Goal: Find specific page/section: Find specific page/section

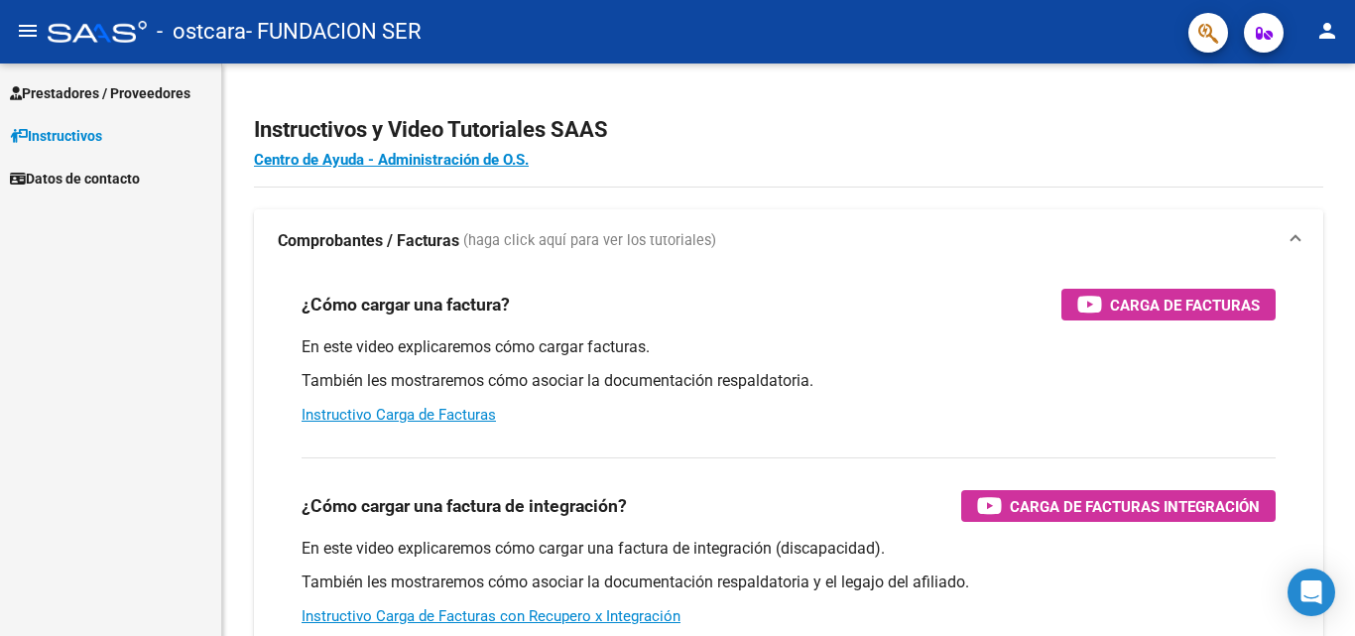
click at [73, 92] on span "Prestadores / Proveedores" at bounding box center [100, 93] width 181 height 22
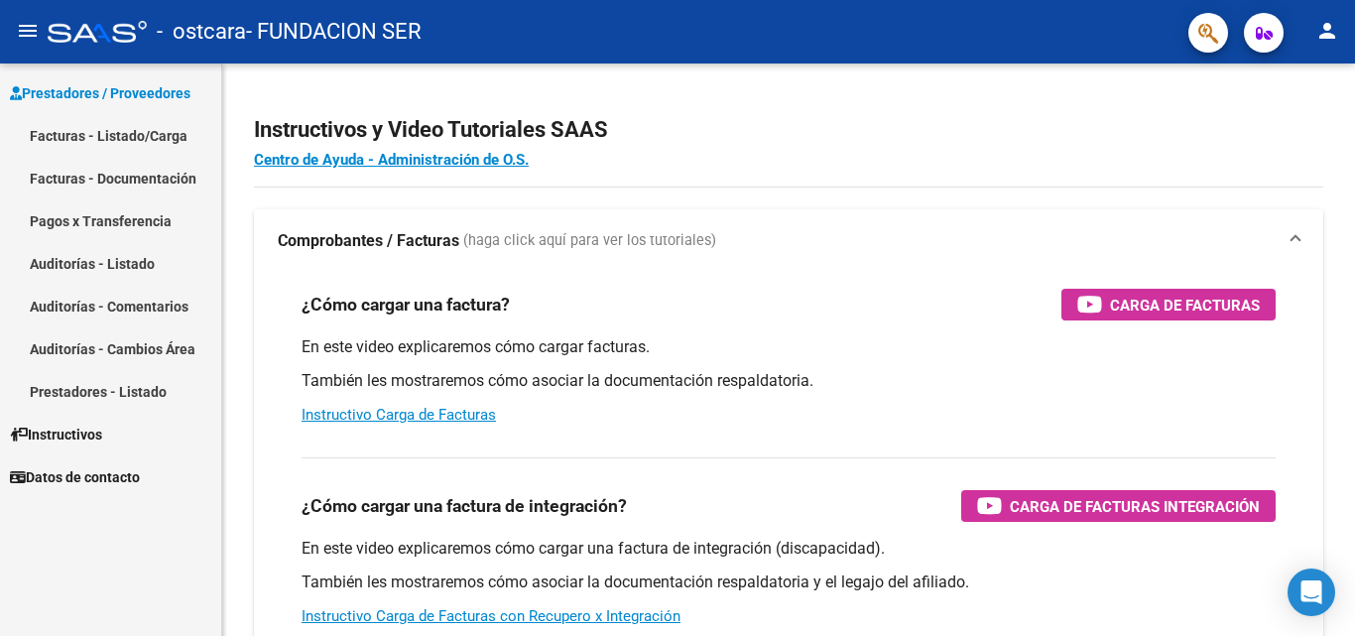
click at [66, 129] on link "Facturas - Listado/Carga" at bounding box center [110, 135] width 221 height 43
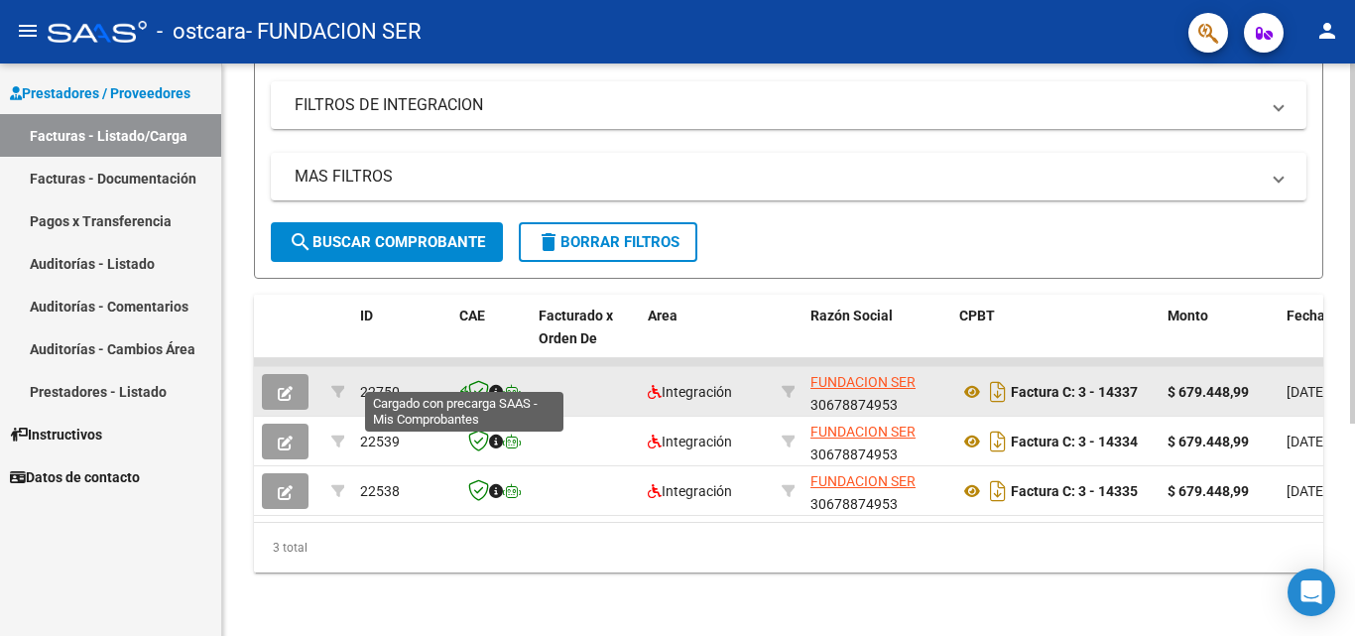
click at [460, 392] on icon at bounding box center [463, 392] width 9 height 1
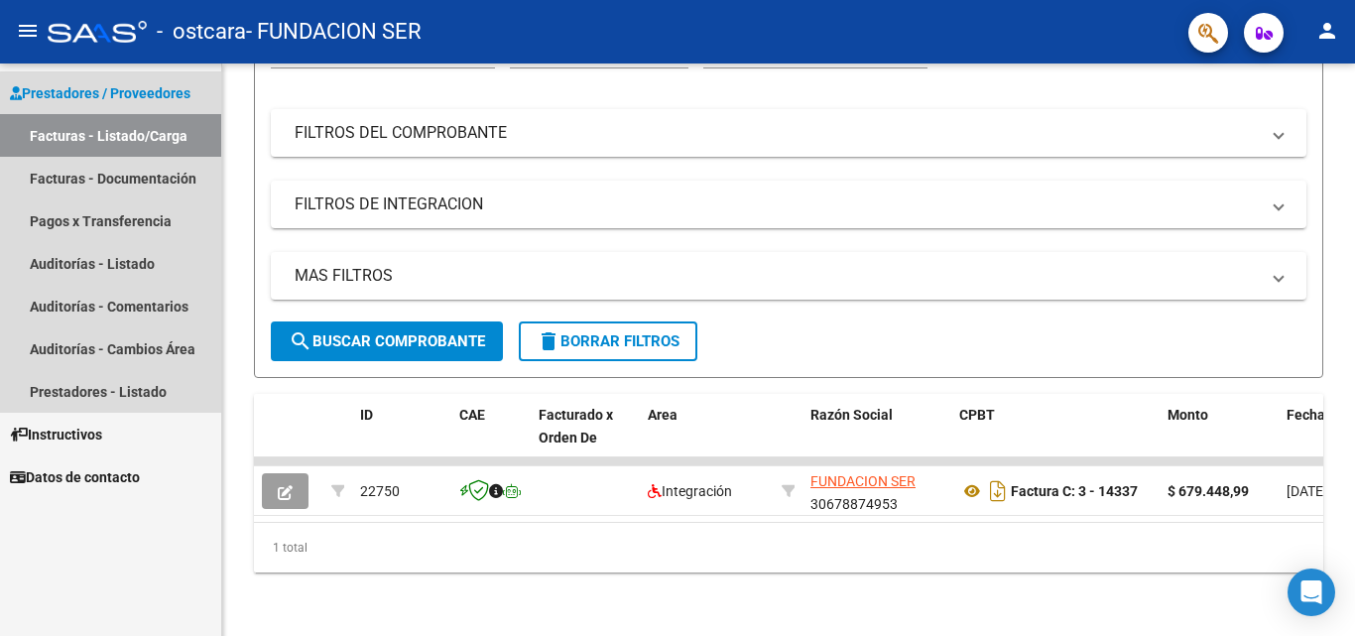
click at [40, 135] on link "Facturas - Listado/Carga" at bounding box center [110, 135] width 221 height 43
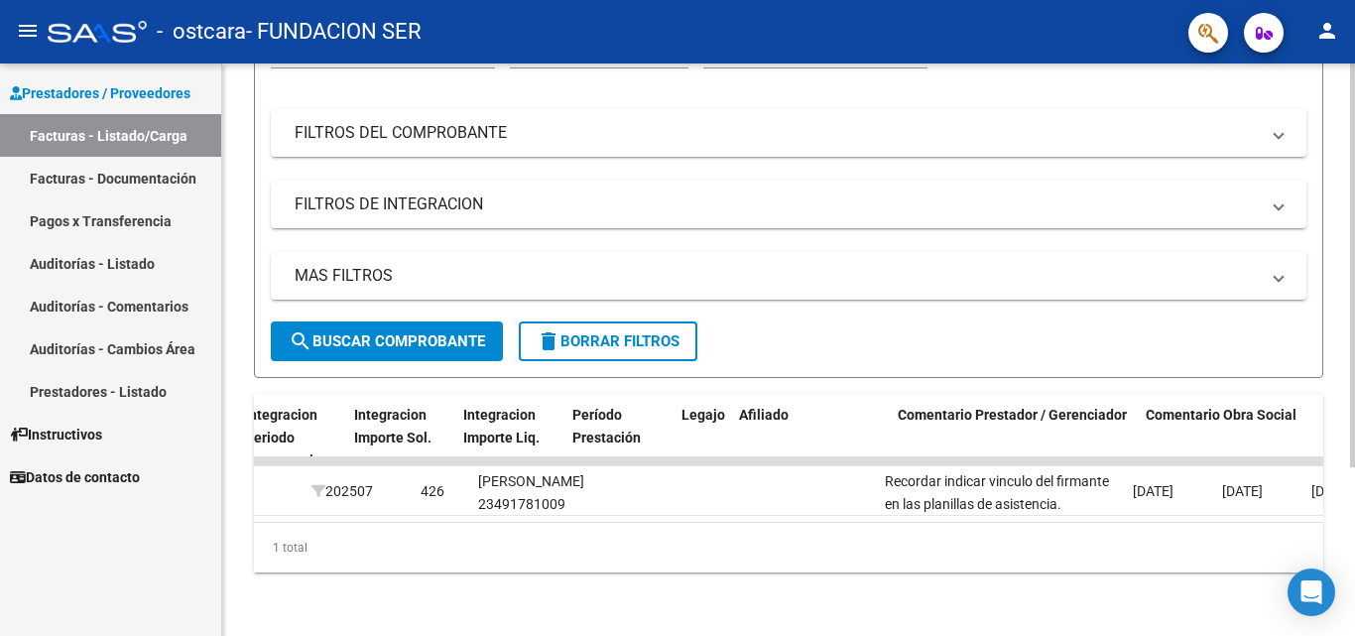
scroll to position [0, 1873]
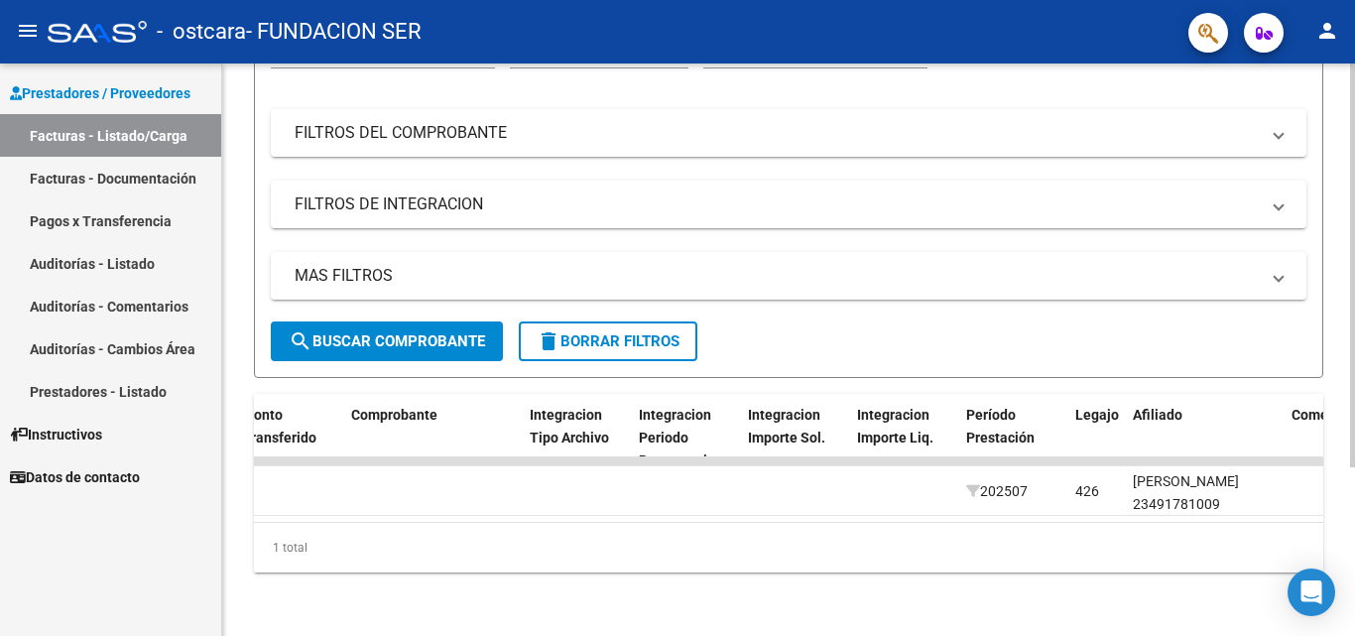
click at [836, 615] on div "Video tutorial PRESTADORES -> Listado de CPBTs Emitidos por Prestadores / Prove…" at bounding box center [788, 238] width 1133 height 796
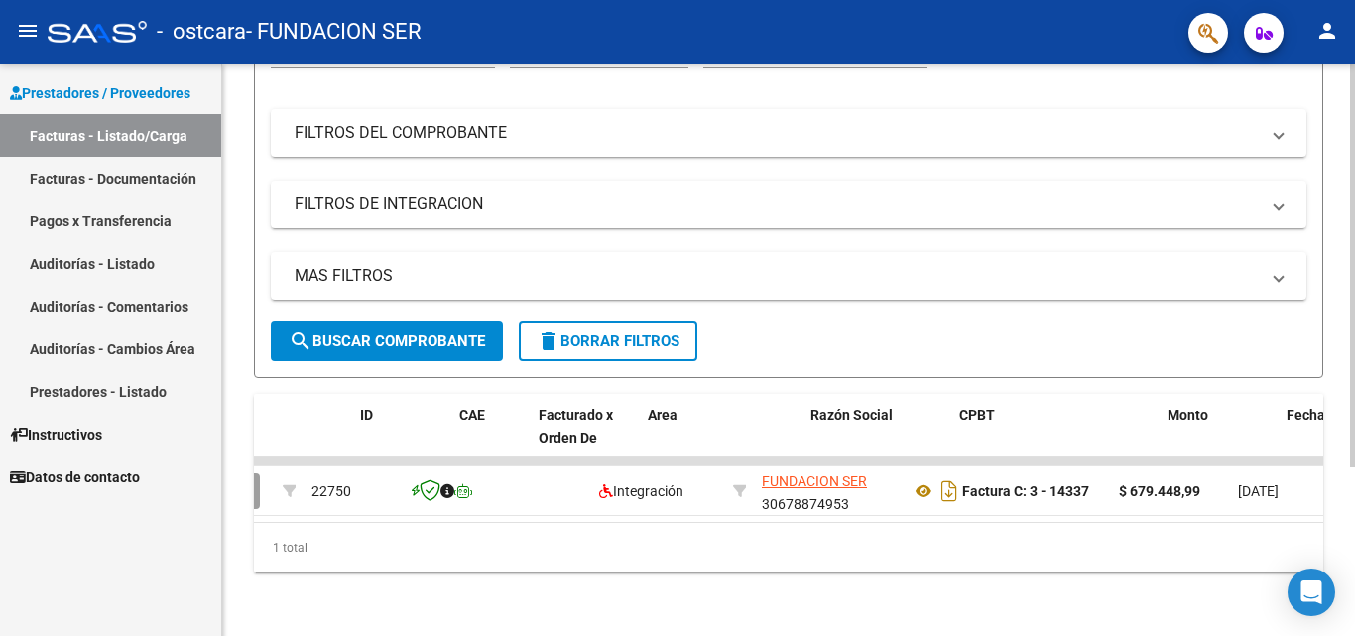
scroll to position [0, 0]
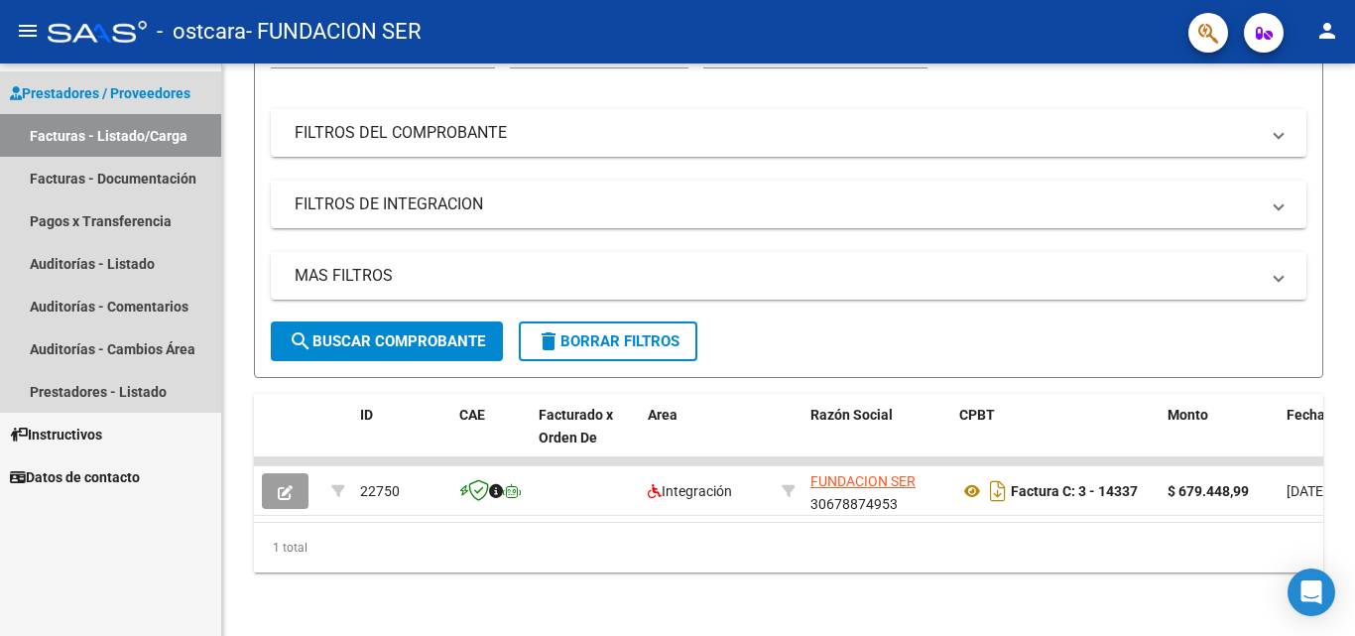
click at [54, 129] on link "Facturas - Listado/Carga" at bounding box center [110, 135] width 221 height 43
click at [67, 88] on span "Prestadores / Proveedores" at bounding box center [100, 93] width 181 height 22
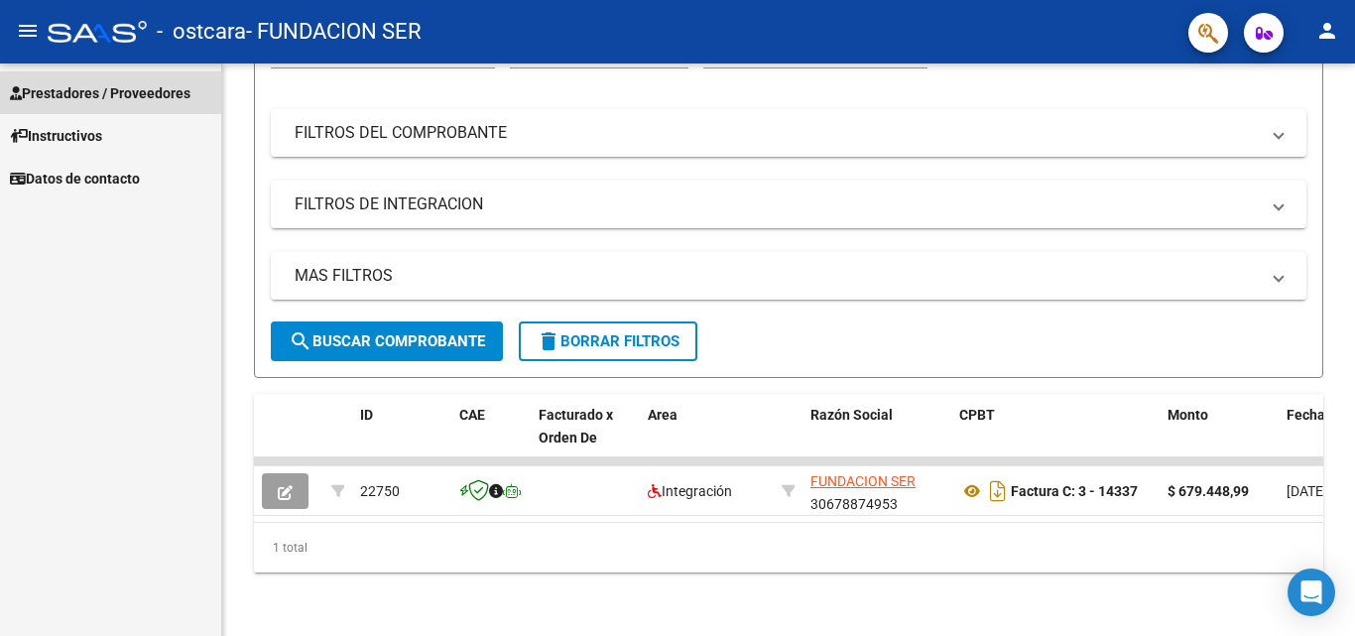
click at [67, 88] on span "Prestadores / Proveedores" at bounding box center [100, 93] width 181 height 22
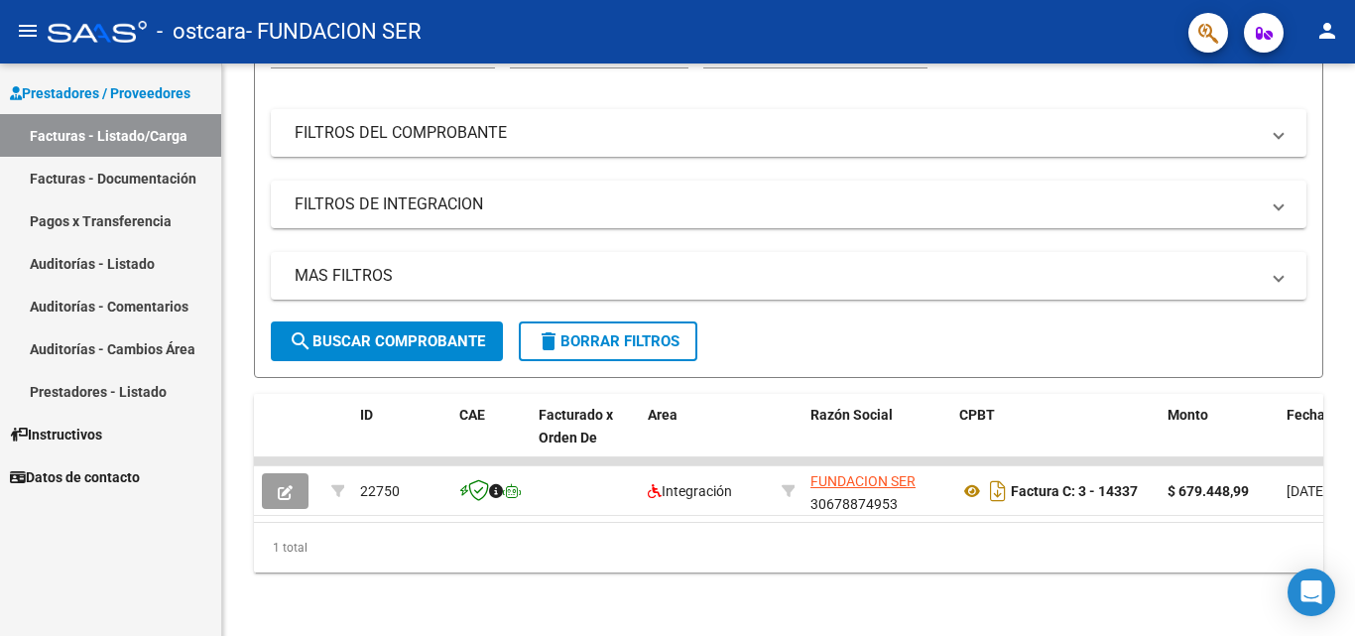
click at [63, 139] on link "Facturas - Listado/Carga" at bounding box center [110, 135] width 221 height 43
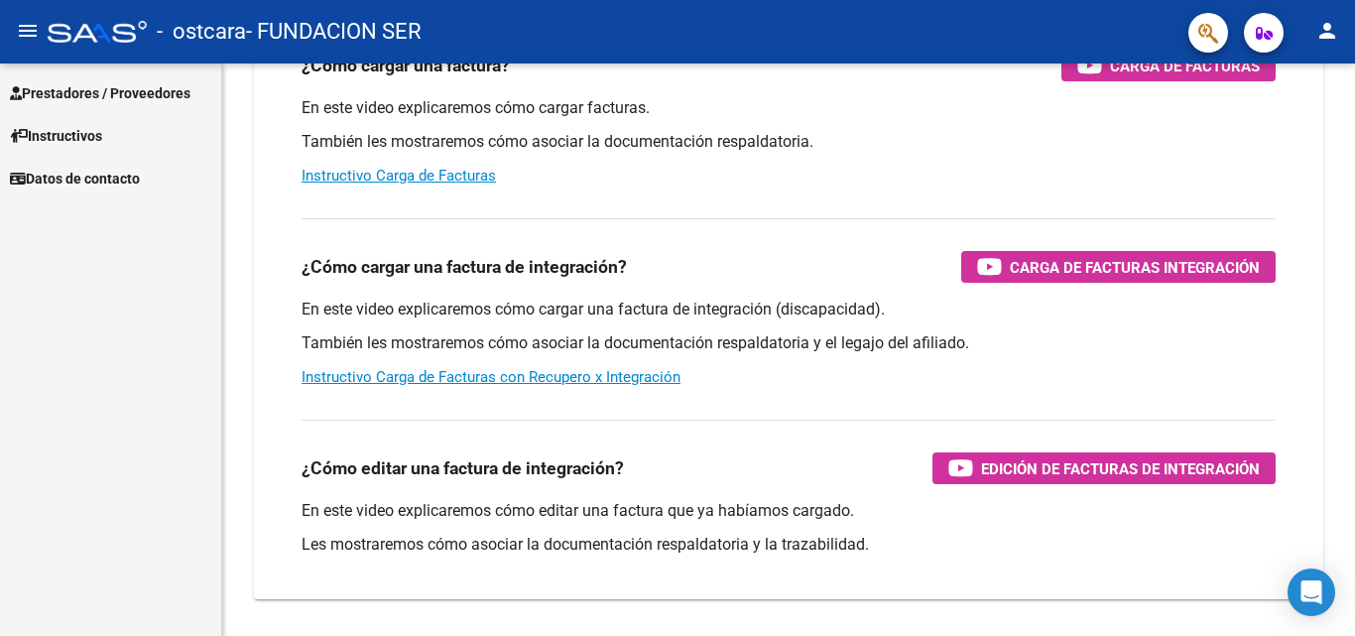
click at [61, 83] on span "Prestadores / Proveedores" at bounding box center [100, 93] width 181 height 22
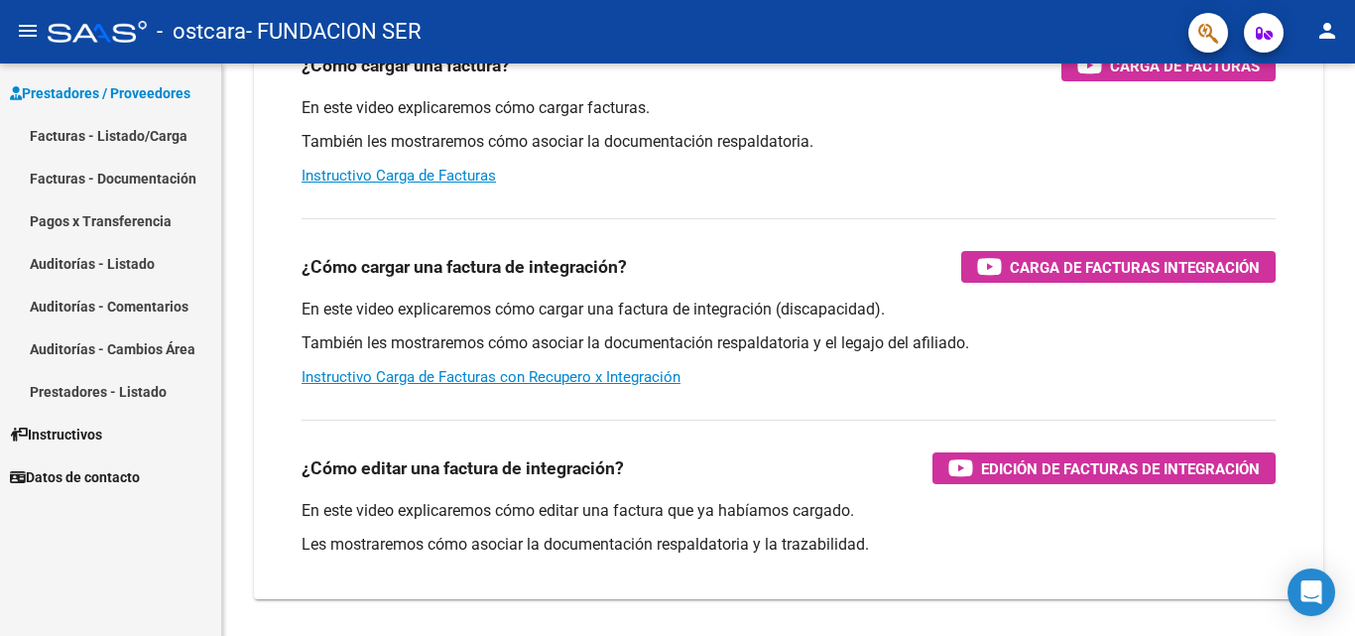
click at [61, 144] on link "Facturas - Listado/Carga" at bounding box center [110, 135] width 221 height 43
